Goal: Task Accomplishment & Management: Manage account settings

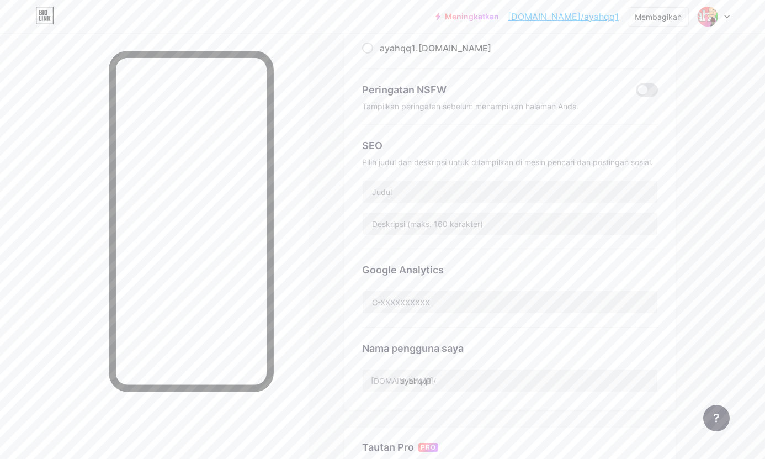
scroll to position [129, 0]
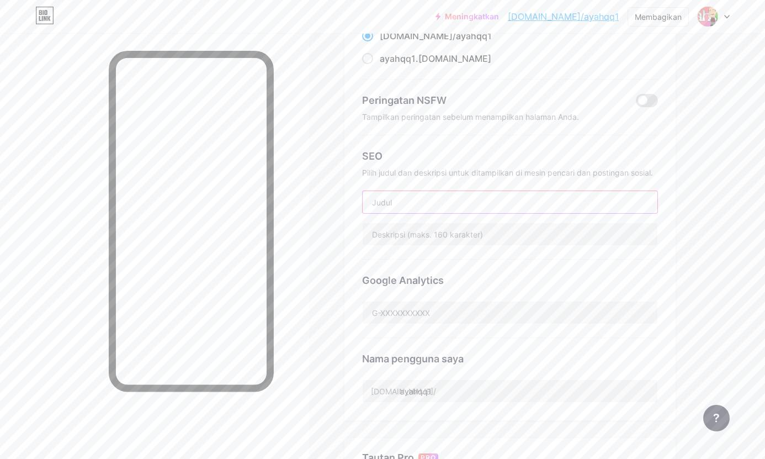
click at [448, 207] on input "text" at bounding box center [510, 202] width 295 height 22
click at [475, 199] on input "text" at bounding box center [510, 202] width 295 height 22
paste input "AYAHQQ LOGIN - DAFTAR AYAHQQ - LINK AYAHQQ"
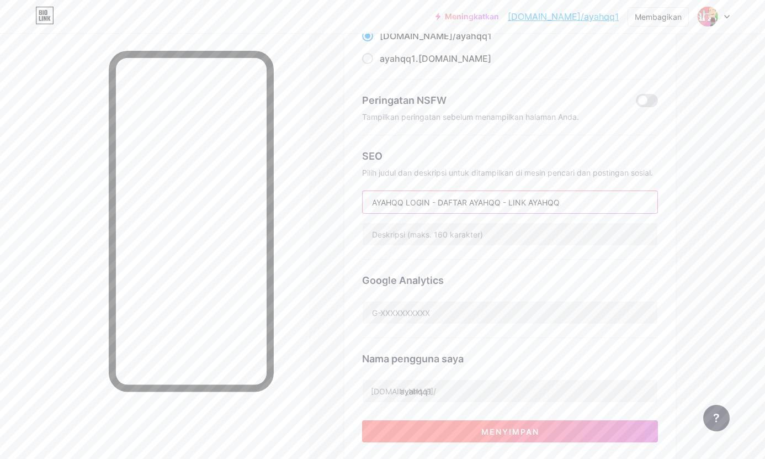
type input "AYAHQQ LOGIN - DAFTAR AYAHQQ - LINK AYAHQQ"
click at [505, 427] on font "Menyimpan" at bounding box center [510, 431] width 58 height 9
click at [465, 313] on input "text" at bounding box center [510, 312] width 295 height 22
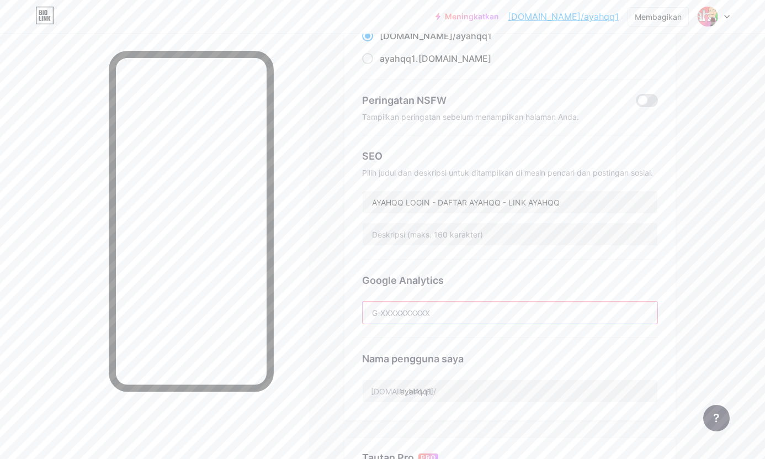
click at [465, 313] on input "text" at bounding box center [510, 312] width 295 height 22
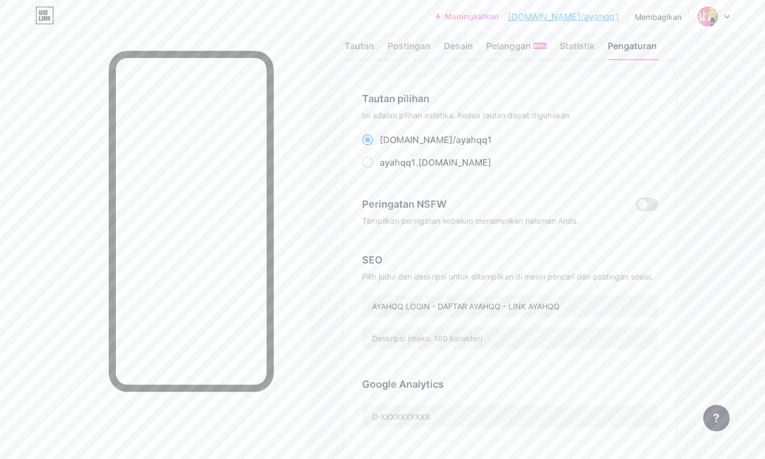
scroll to position [0, 0]
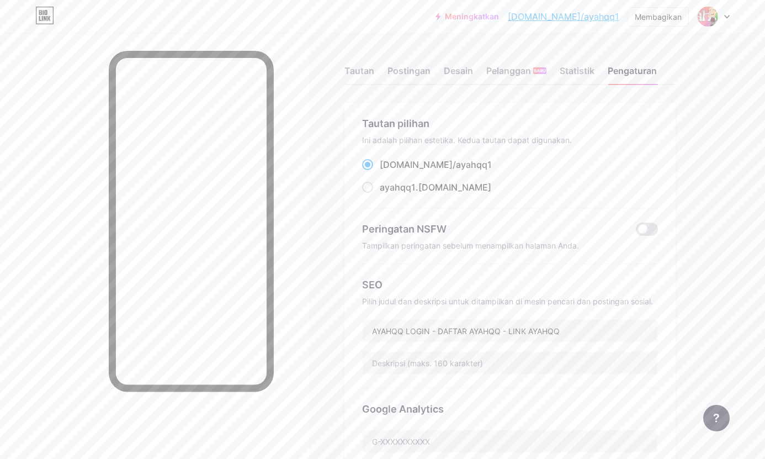
drag, startPoint x: 381, startPoint y: 167, endPoint x: 413, endPoint y: 168, distance: 32.0
click at [413, 168] on font "bio.link/" at bounding box center [418, 164] width 76 height 11
click at [459, 163] on div "bio.link/ ayahqq1" at bounding box center [510, 165] width 296 height 14
copy label "bio.link/ ayahqq1"
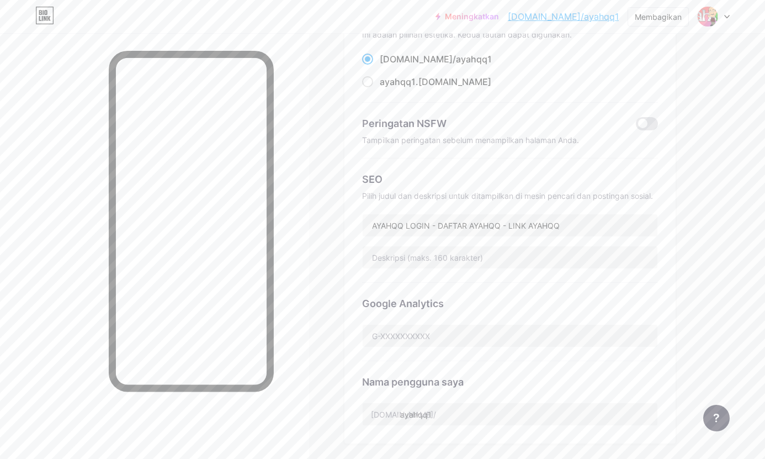
scroll to position [129, 0]
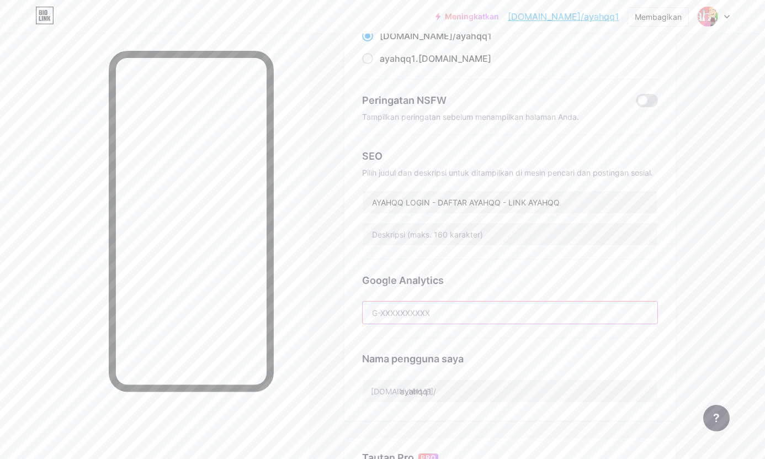
click at [465, 314] on input "text" at bounding box center [510, 312] width 295 height 22
click at [415, 313] on input "text" at bounding box center [510, 312] width 295 height 22
click at [439, 393] on input "ayahqq1" at bounding box center [510, 391] width 295 height 22
drag, startPoint x: 442, startPoint y: 391, endPoint x: 382, endPoint y: 385, distance: 60.5
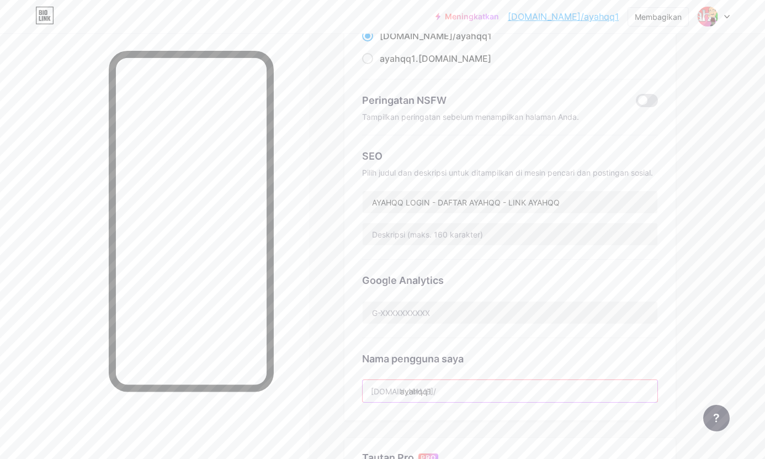
click at [375, 389] on div "bio.link/ ayahqq1" at bounding box center [510, 390] width 296 height 23
click at [411, 310] on input "text" at bounding box center [510, 312] width 295 height 22
paste input "ayahqq1"
type input "ayahqq1"
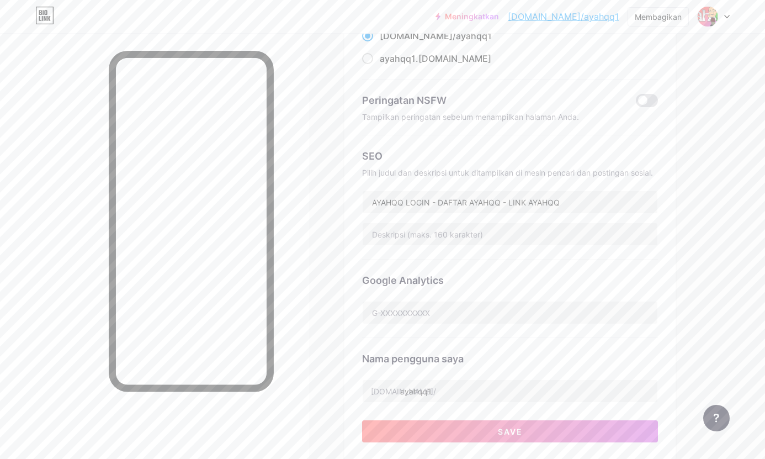
click at [460, 333] on div "Google Analytics" at bounding box center [510, 299] width 296 height 78
drag, startPoint x: 358, startPoint y: 279, endPoint x: 491, endPoint y: 326, distance: 141.1
click at [489, 328] on div "Tautan pilihan Ini adalah pilihan estetika. Kedua tautan dapat digunakan. bio.l…" at bounding box center [510, 217] width 331 height 486
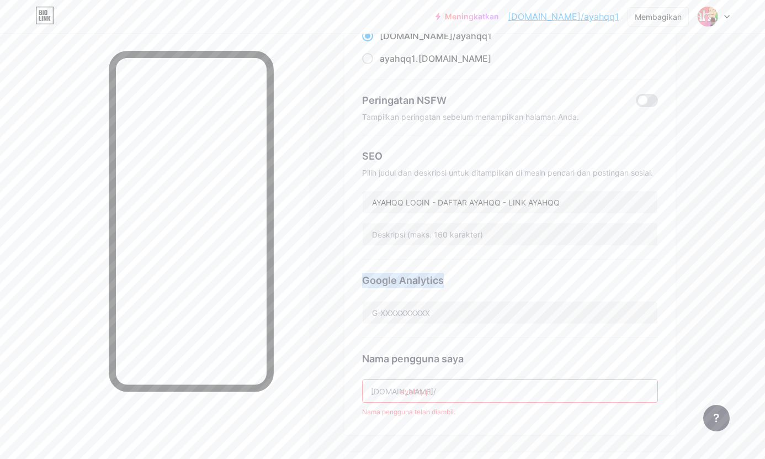
click at [416, 278] on font "Google Analytics" at bounding box center [403, 280] width 82 height 12
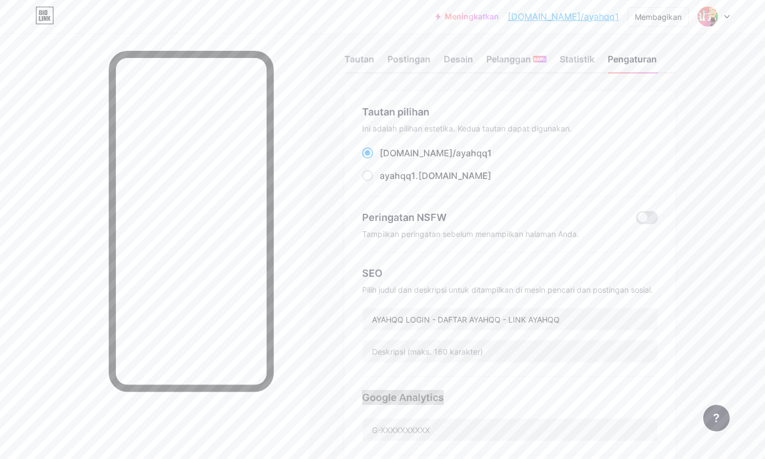
scroll to position [0, 0]
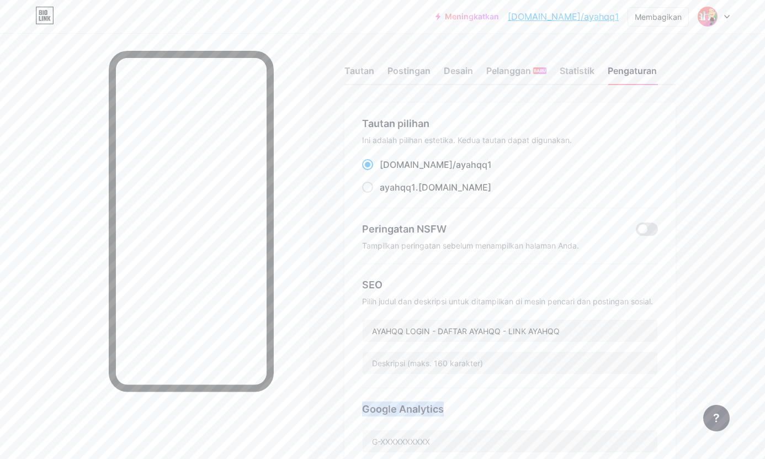
click at [708, 15] on img at bounding box center [708, 17] width 18 height 18
click at [629, 129] on font "Pengaturan akun" at bounding box center [635, 124] width 65 height 9
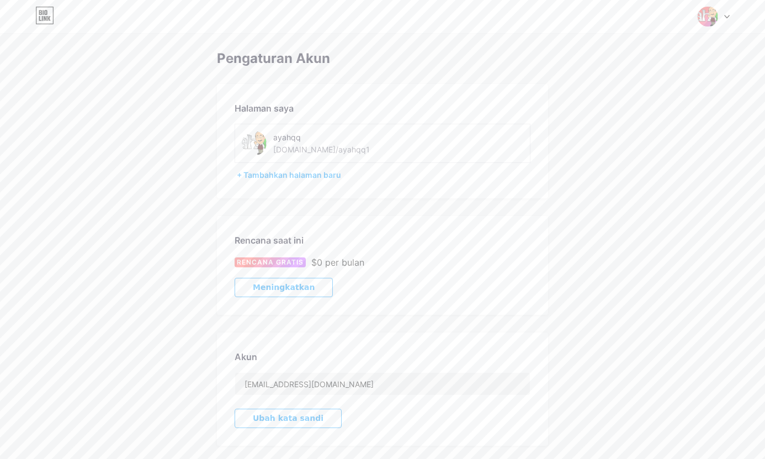
click at [43, 15] on icon at bounding box center [44, 16] width 19 height 18
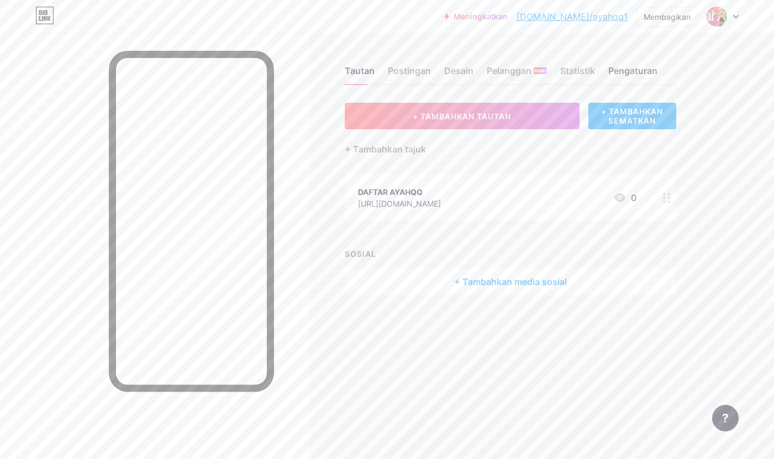
click at [633, 70] on font "Pengaturan" at bounding box center [632, 70] width 49 height 11
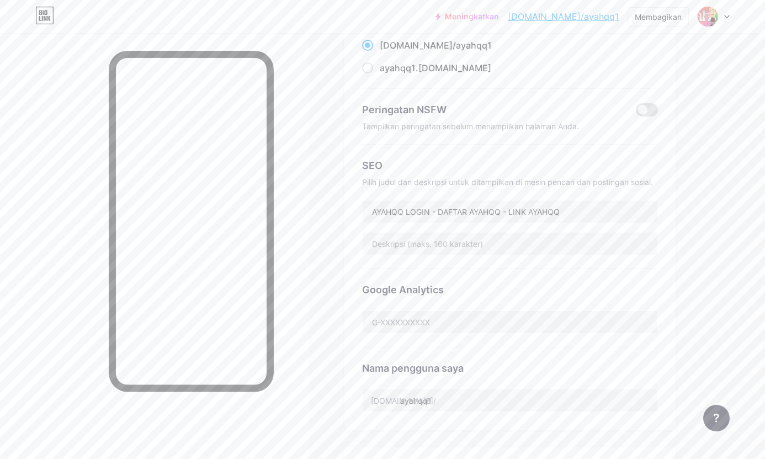
scroll to position [129, 0]
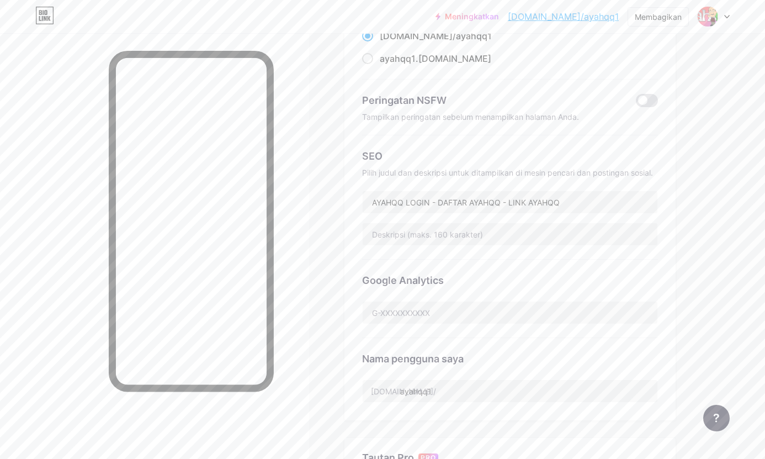
click at [688, 231] on div "Tautan Postingan Desain Pelanggan BARU Statistik Pengaturan Tautan pilihan Ini …" at bounding box center [361, 324] width 722 height 841
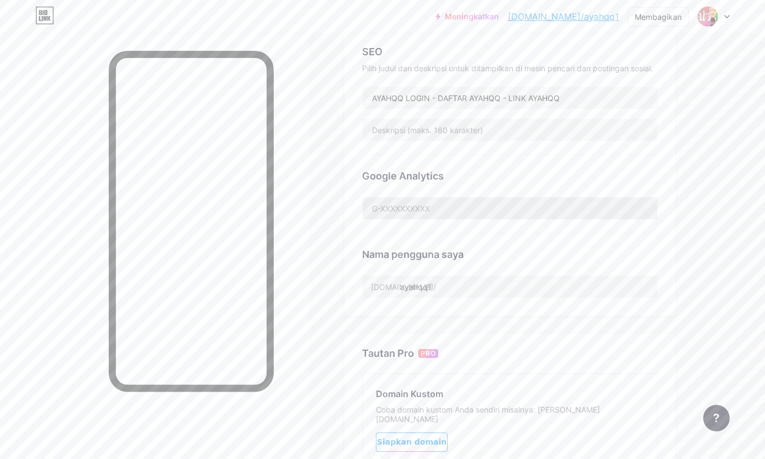
scroll to position [258, 0]
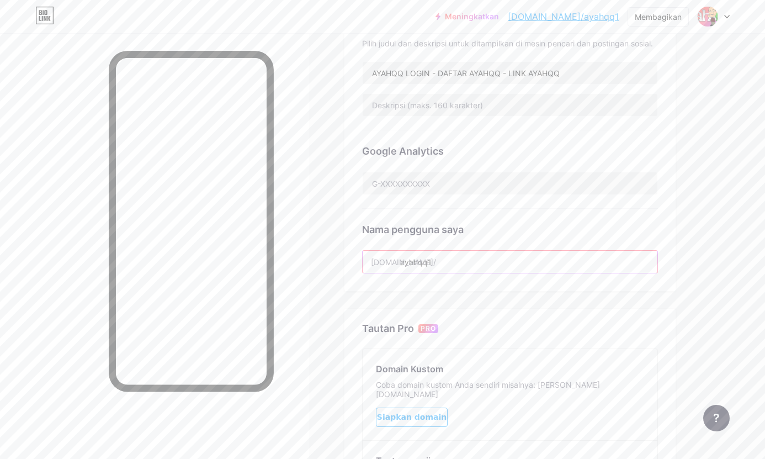
click at [488, 252] on input "ayahqq1" at bounding box center [510, 262] width 295 height 22
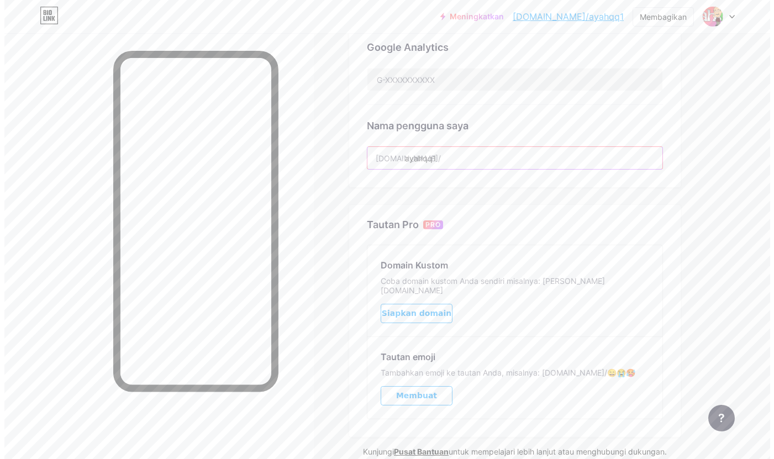
scroll to position [387, 0]
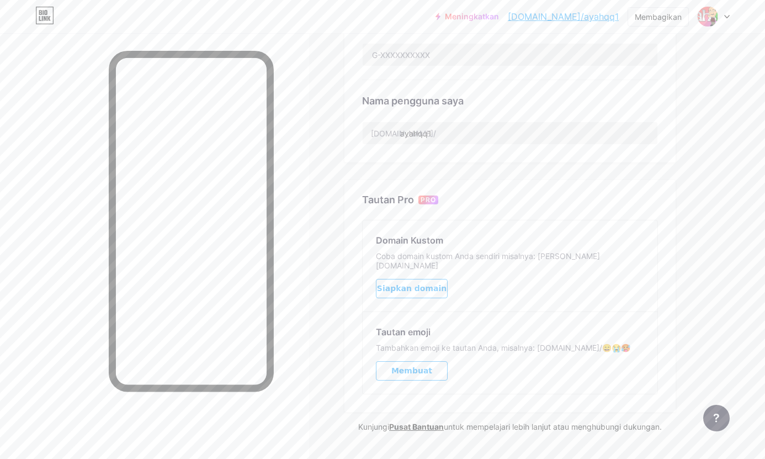
click at [428, 284] on font "Siapkan domain" at bounding box center [412, 288] width 70 height 9
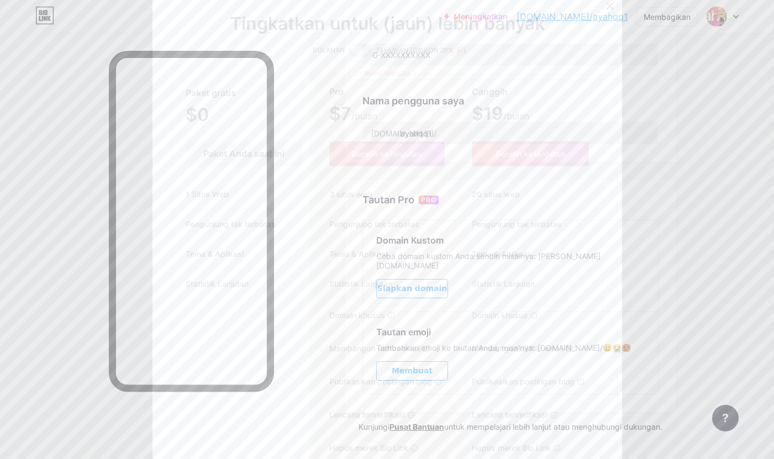
scroll to position [82, 0]
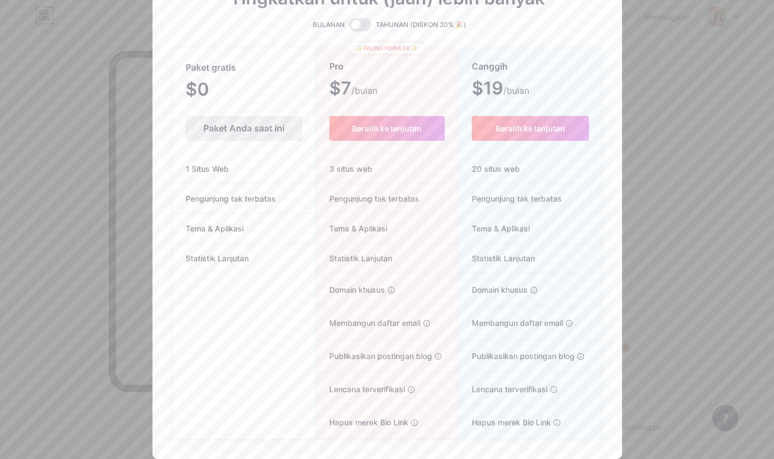
click at [217, 255] on font "Statistik Lanjutan" at bounding box center [217, 257] width 63 height 9
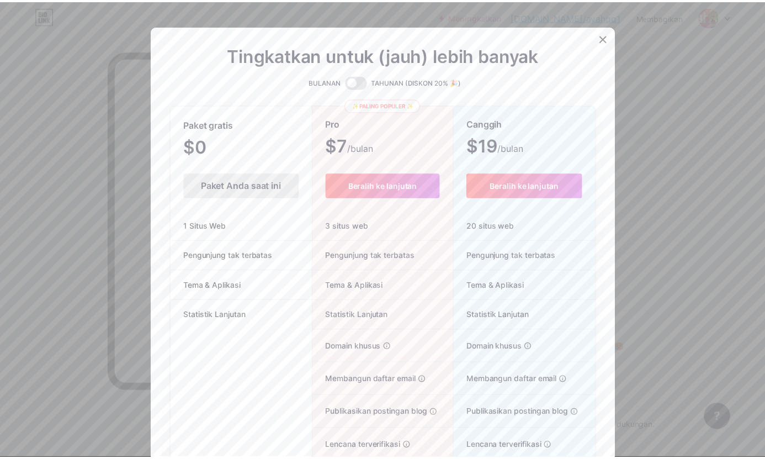
scroll to position [0, 0]
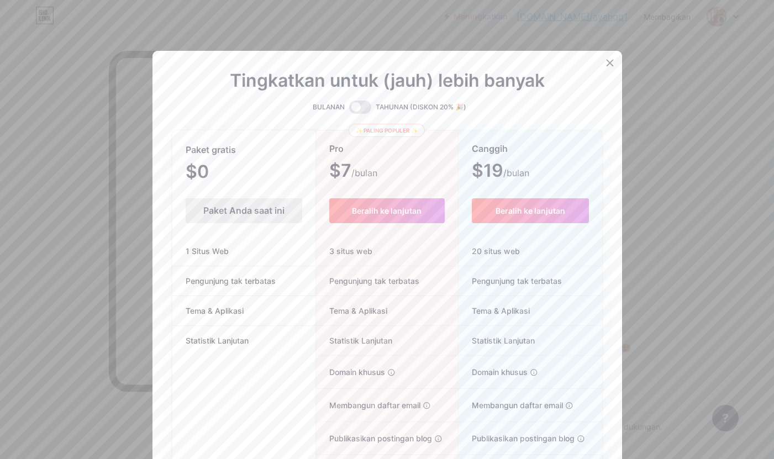
click at [245, 209] on font "Paket Anda saat ini" at bounding box center [243, 210] width 81 height 11
drag, startPoint x: 610, startPoint y: 60, endPoint x: 590, endPoint y: 42, distance: 27.4
click at [607, 60] on div at bounding box center [610, 63] width 20 height 20
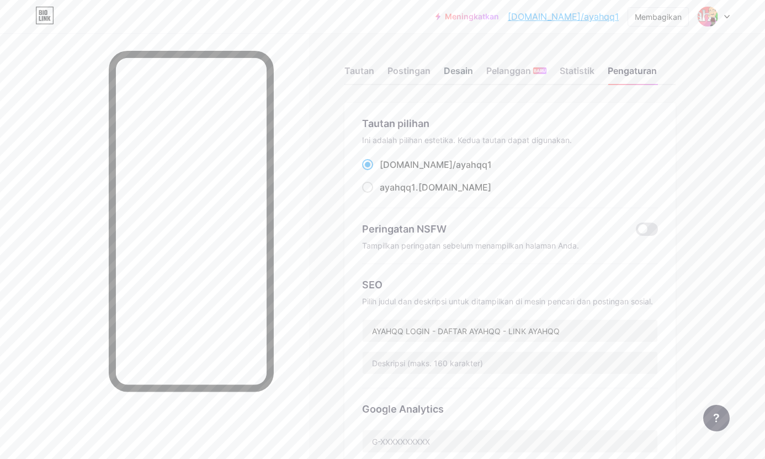
click at [462, 74] on font "Desain" at bounding box center [458, 70] width 29 height 11
click at [460, 75] on font "Desain" at bounding box center [458, 70] width 29 height 11
click at [411, 69] on font "Postingan" at bounding box center [409, 70] width 43 height 11
click at [359, 73] on font "Tautan" at bounding box center [360, 70] width 30 height 11
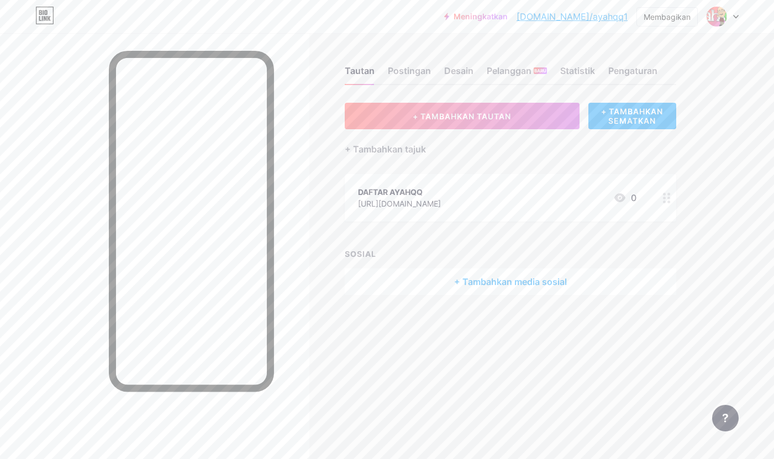
drag, startPoint x: 445, startPoint y: 205, endPoint x: 353, endPoint y: 210, distance: 92.3
click at [353, 210] on div "DAFTAR AYAHQQ https://1ayahqq.run 0" at bounding box center [510, 197] width 331 height 47
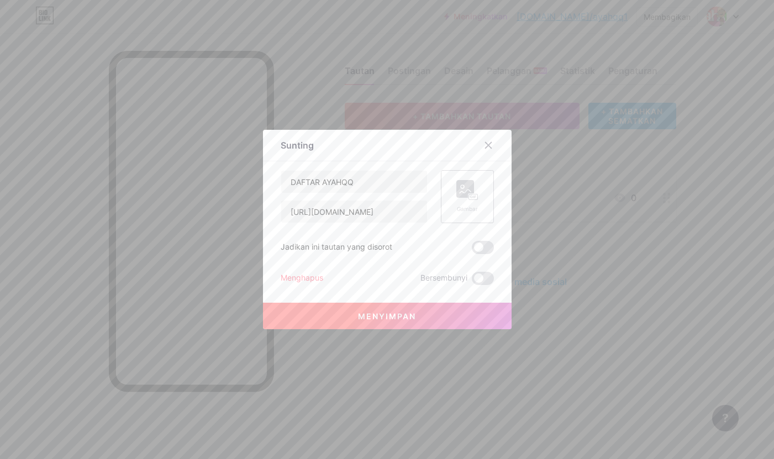
click at [466, 200] on div "Gambar" at bounding box center [467, 196] width 22 height 33
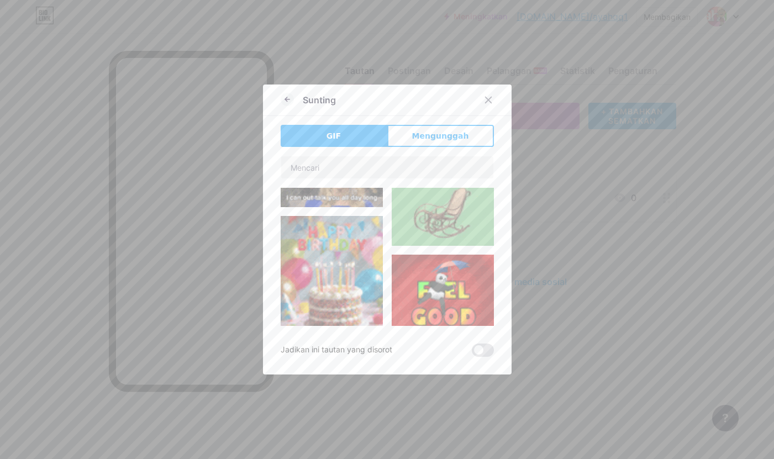
scroll to position [644, 0]
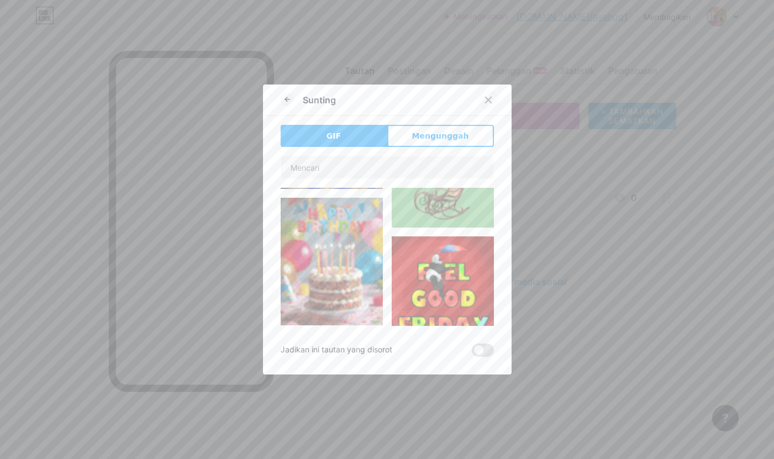
click at [484, 99] on icon at bounding box center [488, 100] width 9 height 9
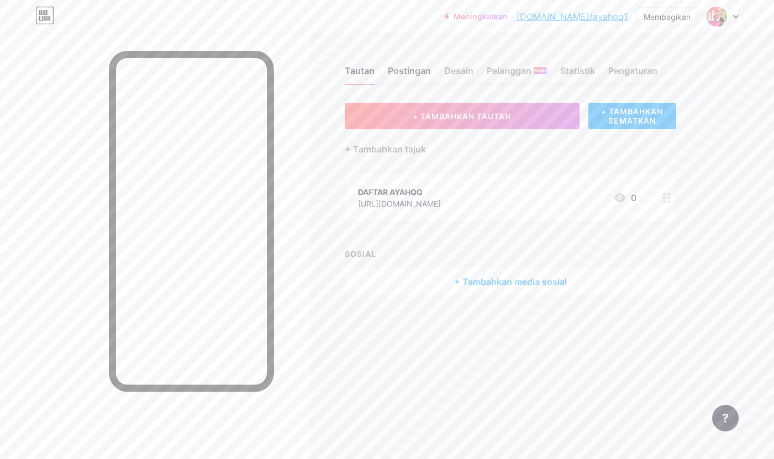
click at [411, 72] on font "Postingan" at bounding box center [409, 70] width 43 height 11
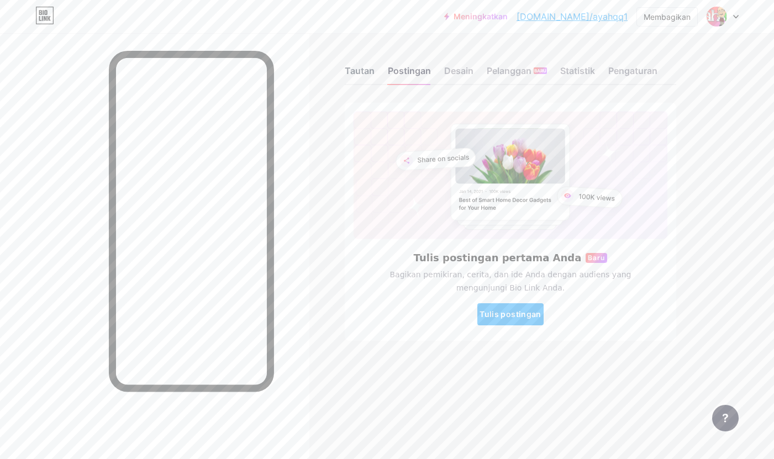
click at [353, 73] on font "Tautan" at bounding box center [360, 70] width 30 height 11
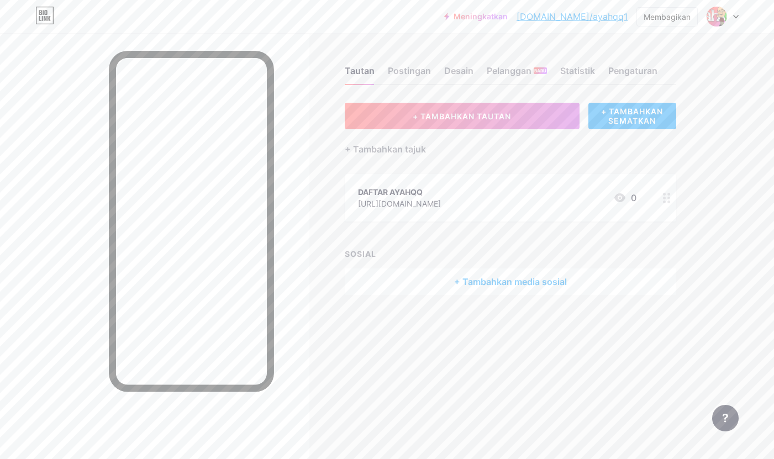
click at [580, 18] on font "[DOMAIN_NAME]/ayahqq1" at bounding box center [571, 16] width 111 height 11
click at [439, 201] on div "DAFTAR AYAHQQ https://1ayahqq.run 0" at bounding box center [497, 197] width 278 height 25
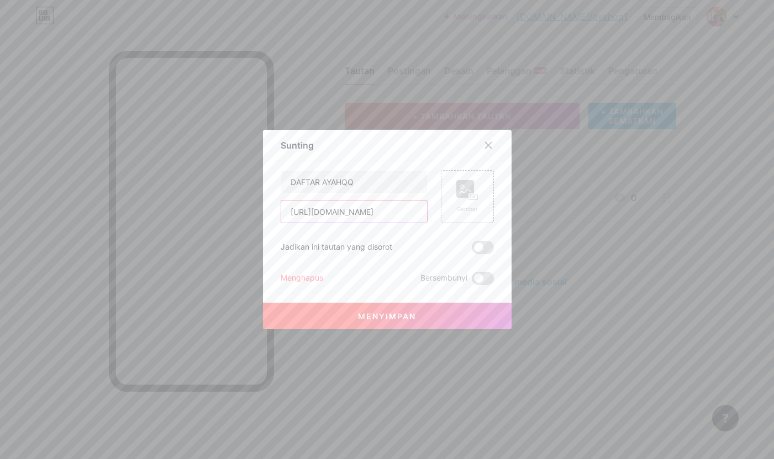
click at [362, 211] on input "https://1ayahqq.run" at bounding box center [354, 211] width 146 height 22
click at [318, 212] on input "https://1ayahqq.run" at bounding box center [354, 211] width 146 height 22
click at [357, 219] on input "https://1ayahqq.run" at bounding box center [354, 211] width 146 height 22
paste input "linklist.bio/AYAHQQ"
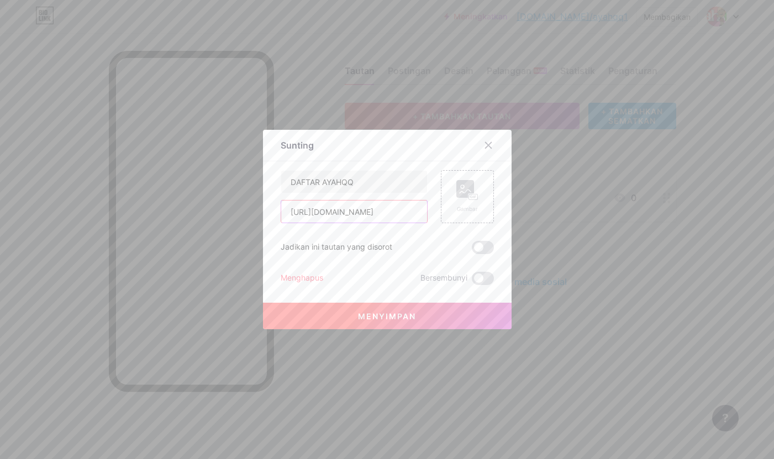
click at [320, 213] on input "[URL][DOMAIN_NAME]" at bounding box center [354, 211] width 146 height 22
type input "[URL][DOMAIN_NAME]"
click at [298, 245] on font "Jadikan ini tautan yang disorot" at bounding box center [336, 246] width 112 height 9
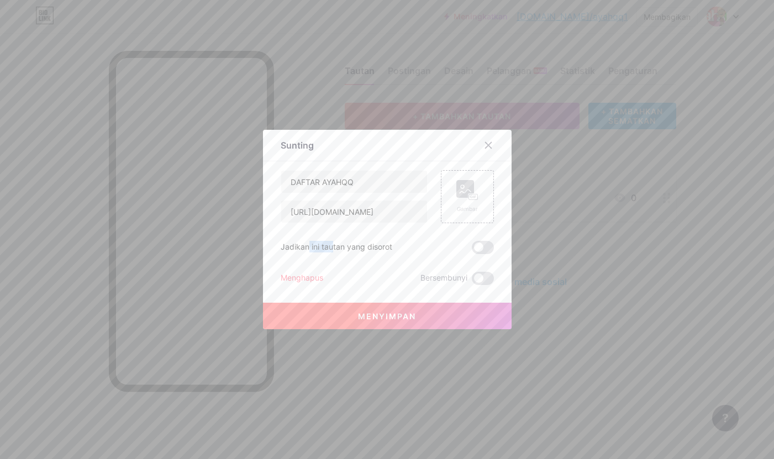
click at [298, 245] on font "Jadikan ini tautan yang disorot" at bounding box center [336, 246] width 112 height 9
click at [476, 245] on span at bounding box center [483, 247] width 22 height 13
click at [472, 250] on input "checkbox" at bounding box center [472, 250] width 0 height 0
click at [353, 314] on button "Menyimpan" at bounding box center [387, 316] width 248 height 27
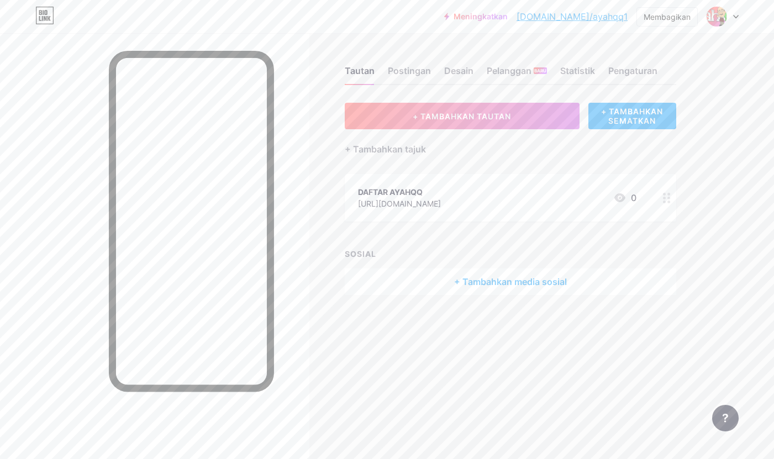
click at [451, 239] on div "+ TAMBAHKAN TAUTAN + TAMBAHKAN SEMATKAN + Tambahkan tajuk DAFTAR AYAHQQ https:/…" at bounding box center [510, 199] width 331 height 192
click at [464, 237] on div "+ TAMBAHKAN TAUTAN + TAMBAHKAN SEMATKAN + Tambahkan tajuk DAFTAR AYAHQQ https:/…" at bounding box center [510, 199] width 331 height 192
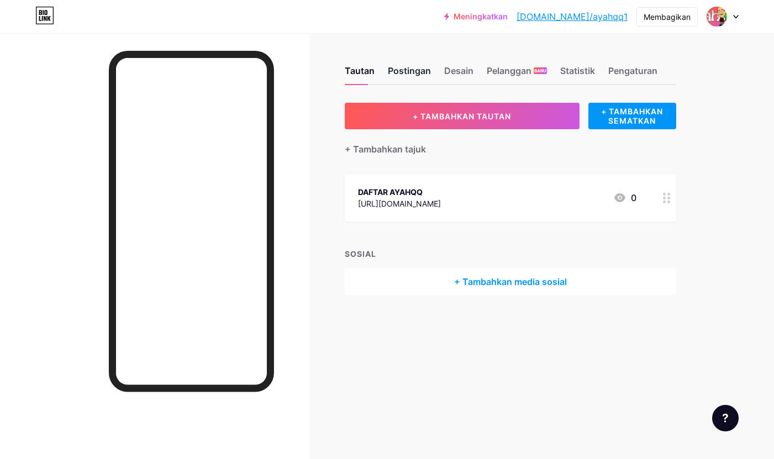
click at [410, 76] on font "Postingan" at bounding box center [409, 70] width 43 height 13
click at [444, 70] on font "Desain" at bounding box center [458, 70] width 29 height 11
click at [580, 72] on font "Statistik" at bounding box center [577, 70] width 35 height 11
click at [623, 71] on font "Pengaturan" at bounding box center [632, 70] width 49 height 11
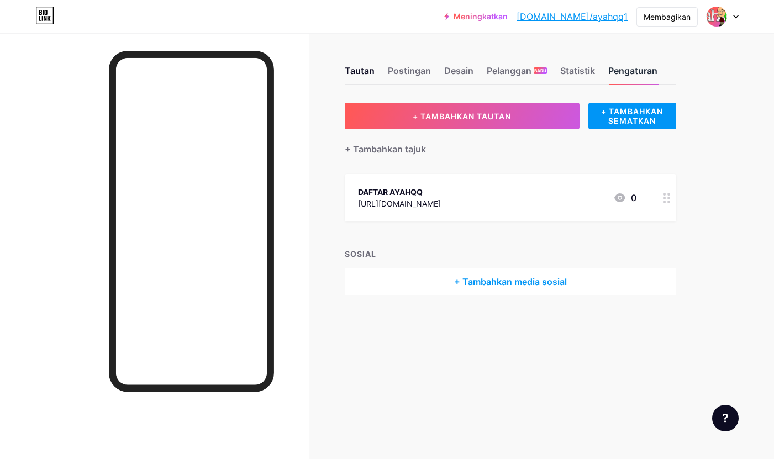
click at [623, 71] on font "Pengaturan" at bounding box center [632, 70] width 49 height 11
click at [478, 203] on div "DAFTAR AYAHQQ [URL][DOMAIN_NAME] 0" at bounding box center [497, 197] width 278 height 25
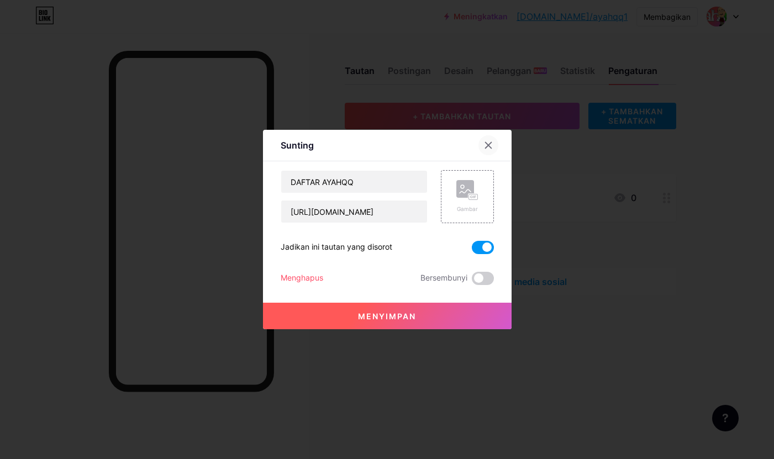
click at [488, 144] on div at bounding box center [488, 145] width 20 height 20
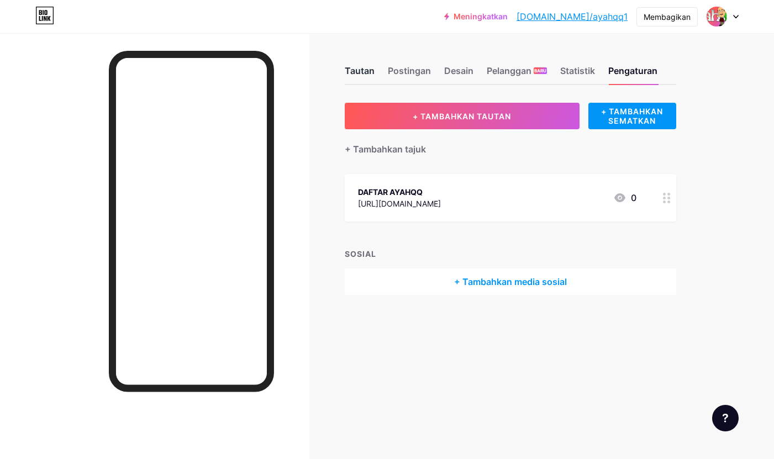
click at [353, 68] on font "Tautan" at bounding box center [360, 70] width 30 height 11
click at [403, 71] on font "Postingan" at bounding box center [409, 70] width 43 height 11
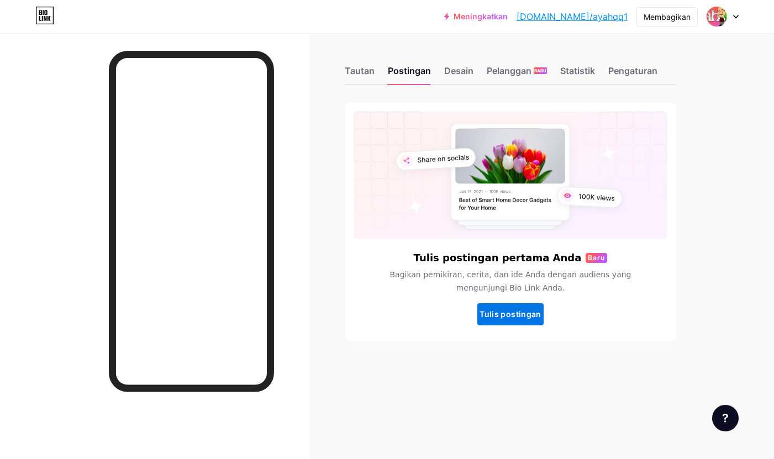
click at [502, 318] on font "Tulis postingan" at bounding box center [509, 313] width 61 height 9
click at [712, 22] on img at bounding box center [716, 17] width 18 height 18
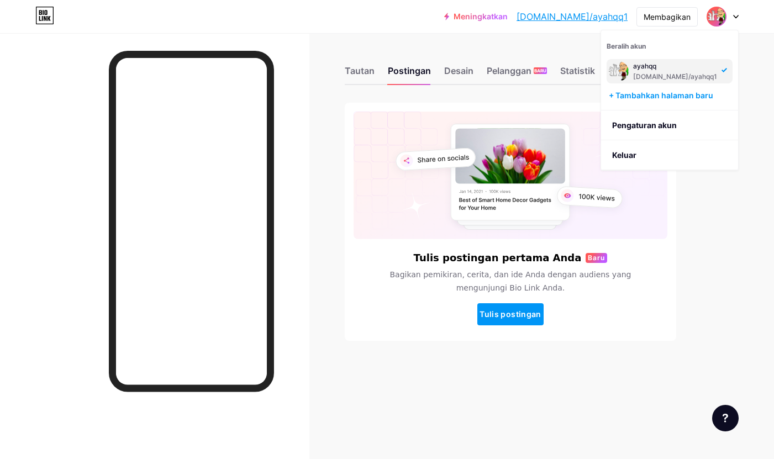
click at [674, 72] on font "[DOMAIN_NAME]/ayahqq1" at bounding box center [675, 76] width 84 height 8
click at [663, 130] on link "Pengaturan akun" at bounding box center [669, 125] width 137 height 30
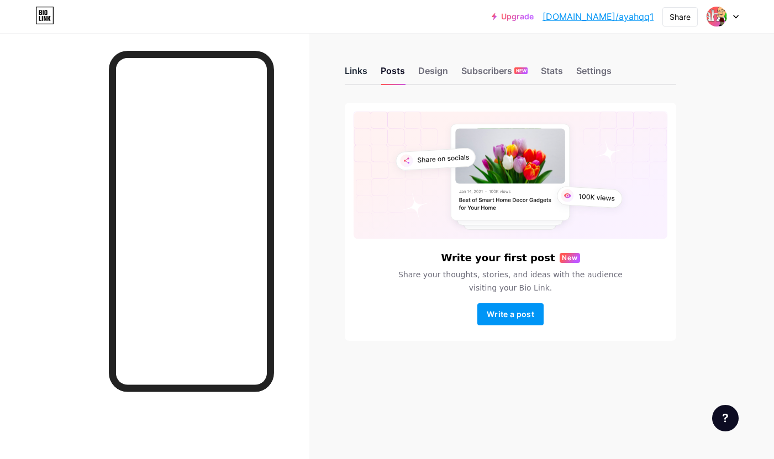
click at [358, 68] on div "Links" at bounding box center [356, 74] width 23 height 20
click at [394, 72] on div "Posts" at bounding box center [392, 74] width 24 height 20
click at [428, 68] on div "Design" at bounding box center [433, 74] width 30 height 20
click at [620, 20] on link "[DOMAIN_NAME]/ayahqq1" at bounding box center [597, 16] width 111 height 13
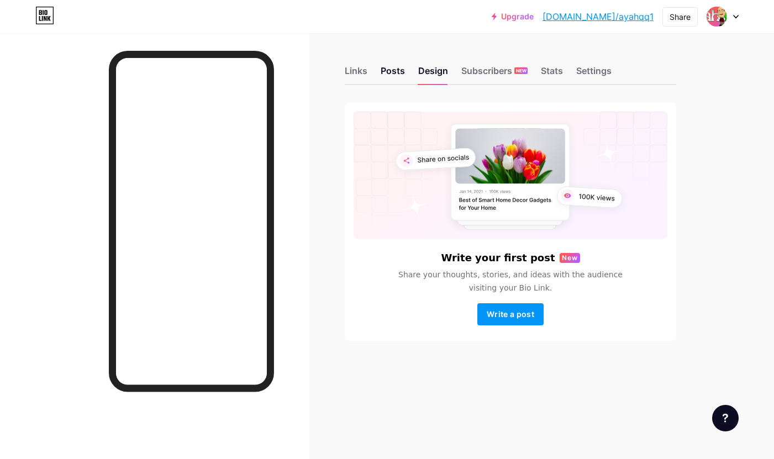
click at [368, 78] on div "Links Posts Design Subscribers NEW Stats Settings" at bounding box center [510, 65] width 331 height 39
click at [358, 73] on div "Links" at bounding box center [356, 74] width 23 height 20
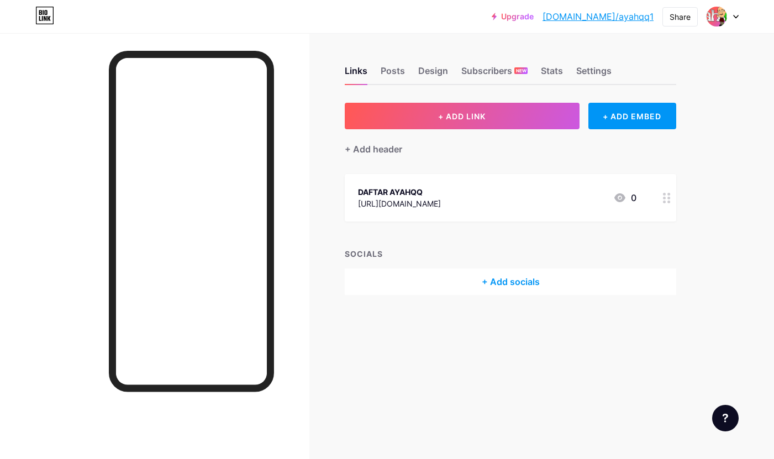
click at [408, 195] on div "DAFTAR AYAHQQ" at bounding box center [399, 192] width 83 height 12
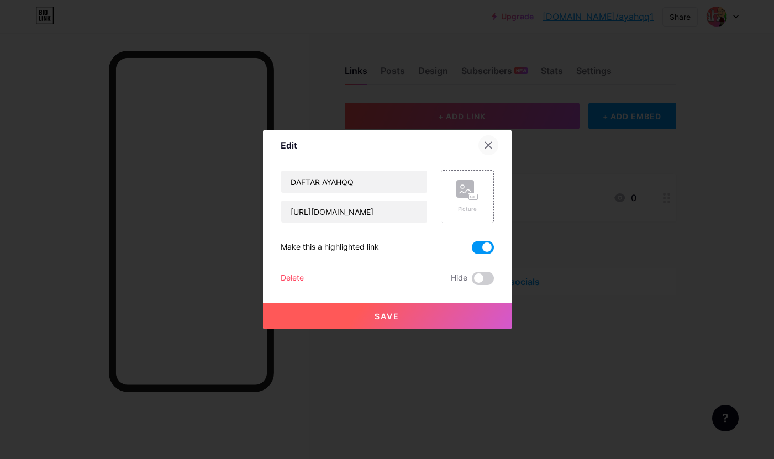
click at [486, 145] on icon at bounding box center [488, 145] width 9 height 9
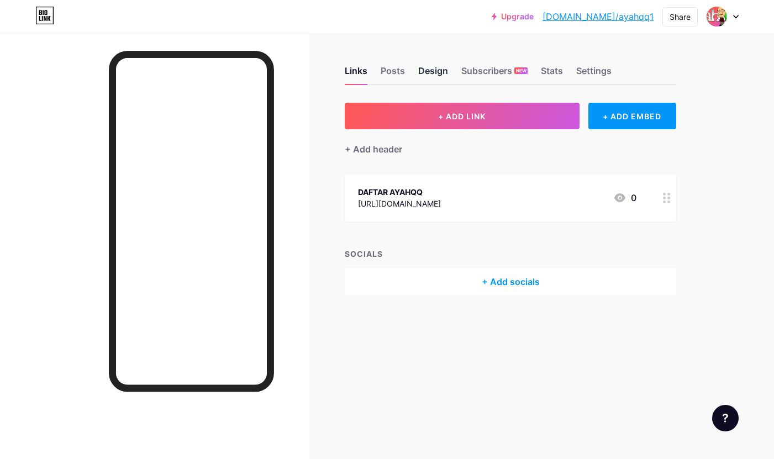
click at [437, 68] on div "Design" at bounding box center [433, 74] width 30 height 20
click at [446, 68] on div "Design" at bounding box center [433, 74] width 30 height 20
click at [477, 66] on div "Subscribers NEW" at bounding box center [494, 74] width 66 height 20
click at [554, 79] on div "Stats" at bounding box center [552, 74] width 22 height 20
click at [590, 74] on div "Settings" at bounding box center [593, 74] width 35 height 20
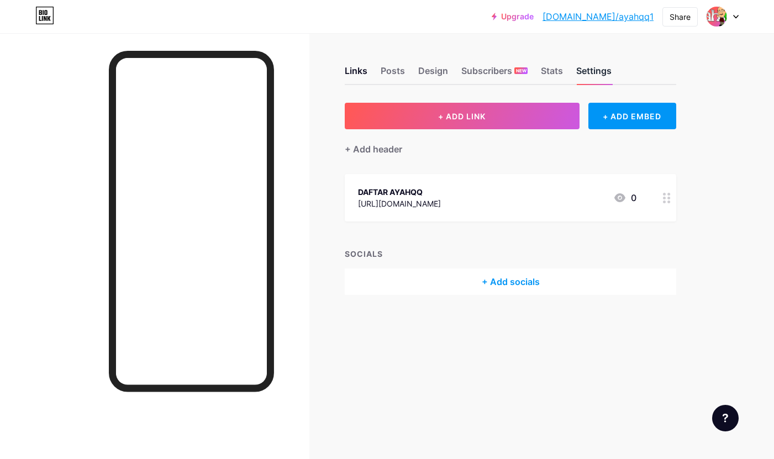
click at [590, 74] on div "Settings" at bounding box center [593, 74] width 35 height 20
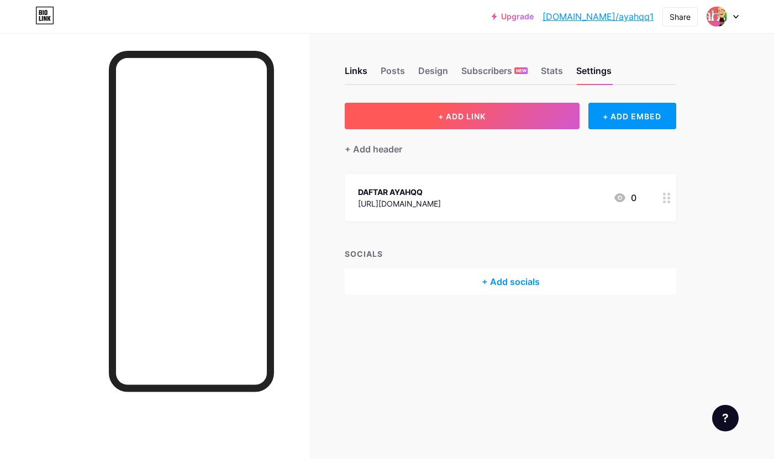
click at [510, 114] on button "+ ADD LINK" at bounding box center [462, 116] width 235 height 27
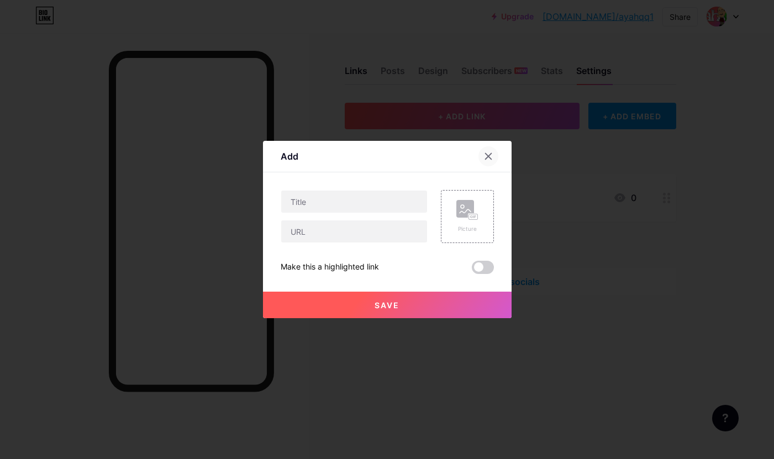
click at [484, 160] on icon at bounding box center [488, 156] width 9 height 9
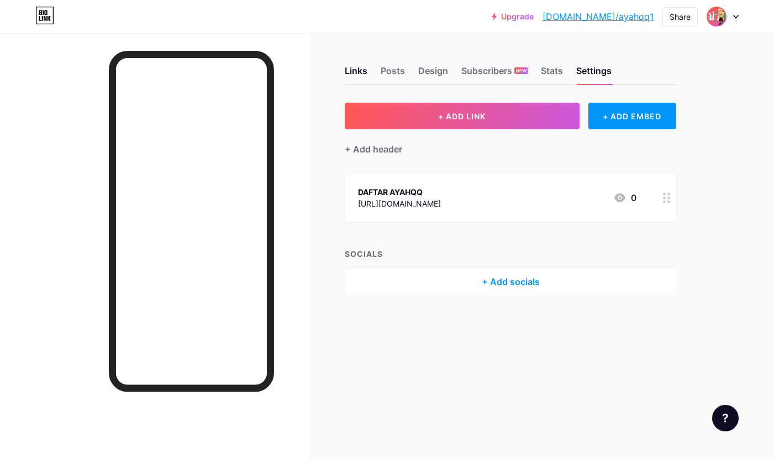
click at [719, 21] on img at bounding box center [716, 17] width 18 height 18
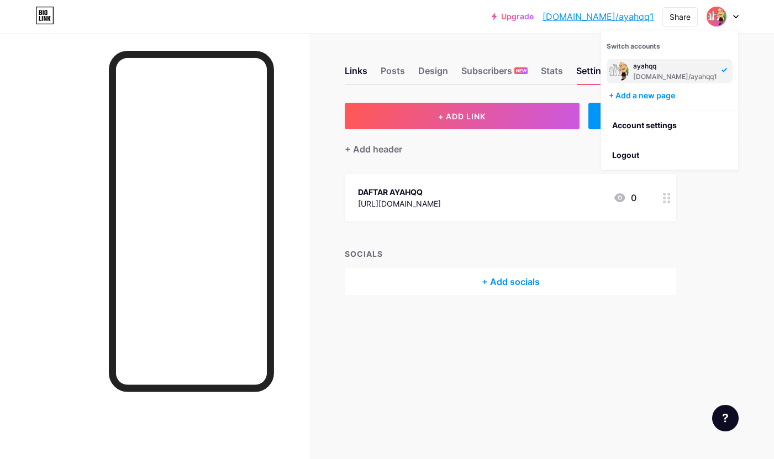
click at [661, 70] on div "ayahqq" at bounding box center [675, 66] width 84 height 9
